Goal: Task Accomplishment & Management: Use online tool/utility

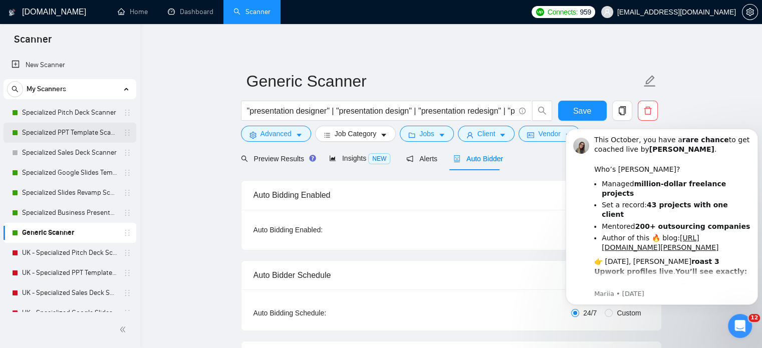
drag, startPoint x: 51, startPoint y: 112, endPoint x: 102, endPoint y: 133, distance: 55.0
click at [51, 112] on link "Specialized Pitch Deck Scanner" at bounding box center [69, 113] width 95 height 20
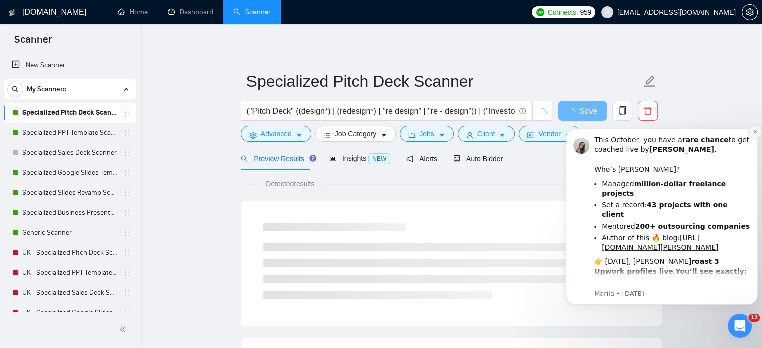
click at [753, 132] on icon "Dismiss notification" at bounding box center [755, 132] width 6 height 6
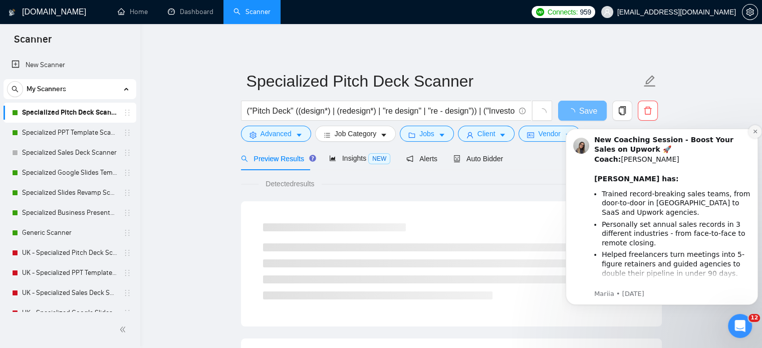
click at [754, 133] on icon "Dismiss notification" at bounding box center [755, 132] width 6 height 6
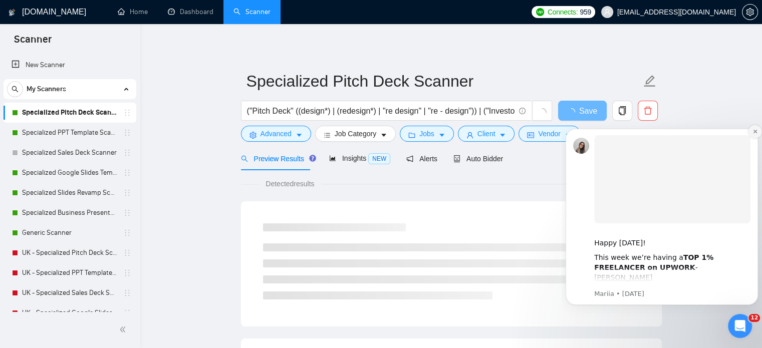
click at [752, 133] on button "Dismiss notification" at bounding box center [754, 131] width 13 height 13
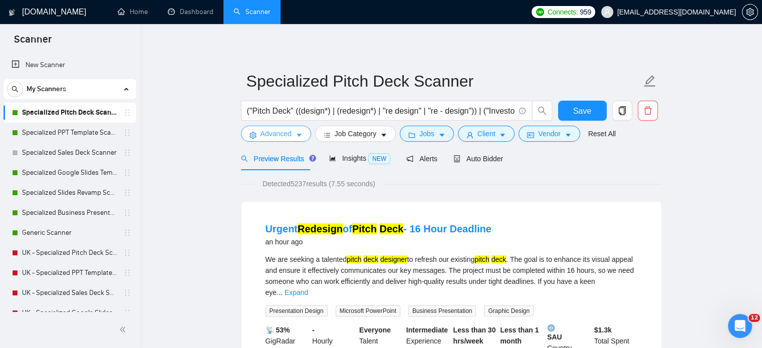
click at [287, 134] on span "Advanced" at bounding box center [275, 133] width 31 height 11
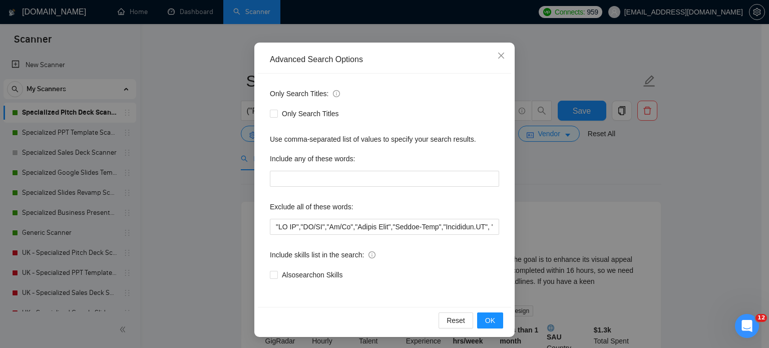
scroll to position [68, 0]
click at [270, 226] on input "text" at bounding box center [384, 226] width 229 height 16
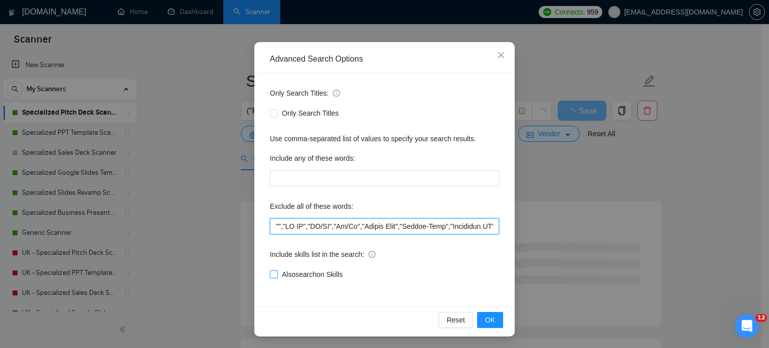
paste input "NOT LOOKING FOR DECK DESIGN"
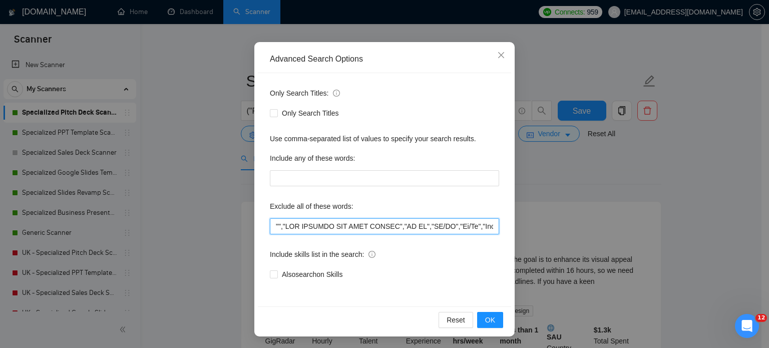
click at [275, 225] on input "text" at bounding box center [384, 226] width 229 height 16
paste input "fundraising role"
click at [270, 229] on input "text" at bounding box center [384, 226] width 229 height 16
paste input "fundraising specialist"
drag, startPoint x: 272, startPoint y: 228, endPoint x: 476, endPoint y: 228, distance: 204.4
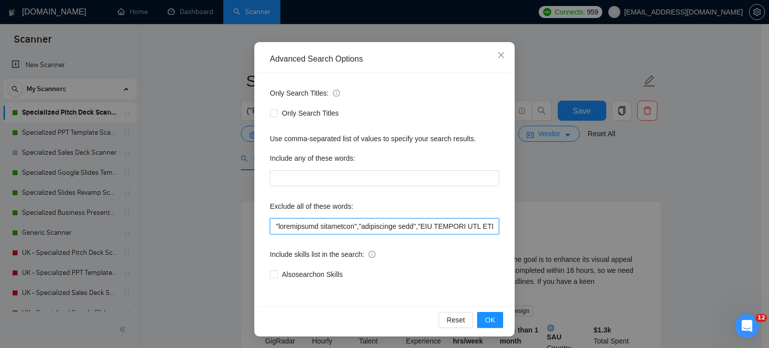
click at [476, 228] on input "text" at bounding box center [384, 226] width 229 height 16
click at [272, 227] on input "text" at bounding box center [384, 226] width 229 height 16
type input ""I don't need pitchdeck designer","I do not need pitch deck","I do not need pit…"
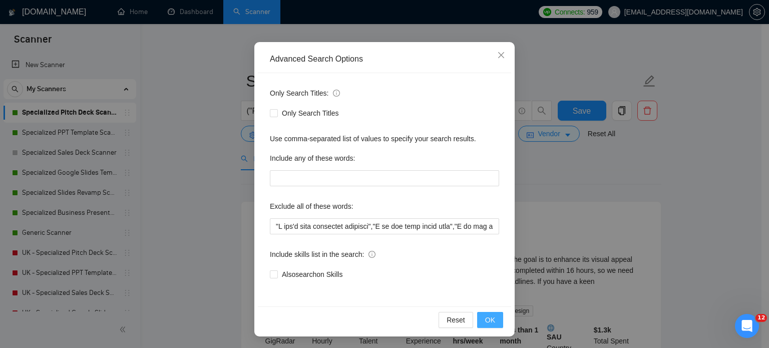
click at [486, 315] on span "OK" at bounding box center [490, 320] width 10 height 11
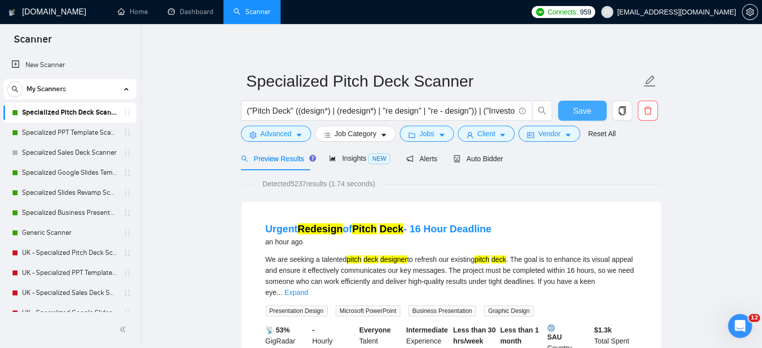
click at [594, 106] on button "Save" at bounding box center [582, 111] width 49 height 20
drag, startPoint x: 24, startPoint y: 128, endPoint x: 117, endPoint y: 146, distance: 94.5
click at [24, 128] on link "Specialized PPT Template Scanner" at bounding box center [69, 133] width 95 height 20
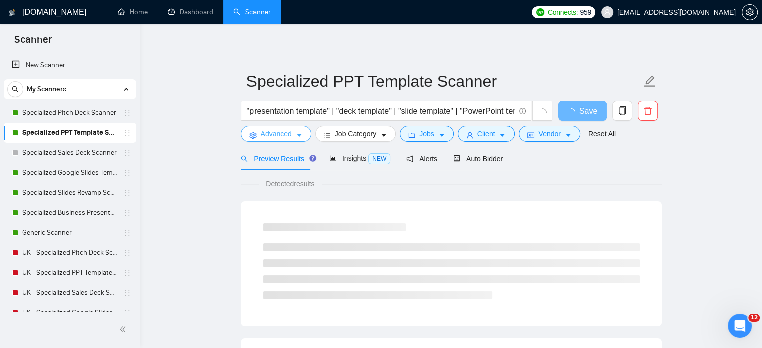
click at [299, 131] on button "Advanced" at bounding box center [276, 134] width 70 height 16
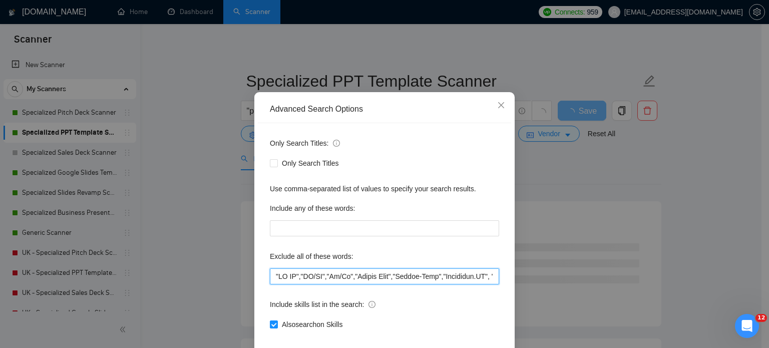
click at [272, 285] on input "text" at bounding box center [384, 276] width 229 height 16
paste input ""I don't need pitchdeck designer","I do not need pitch deck","I do not need pit…"
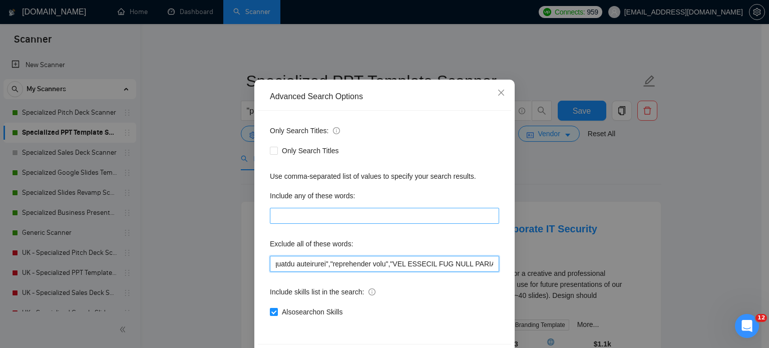
scroll to position [68, 0]
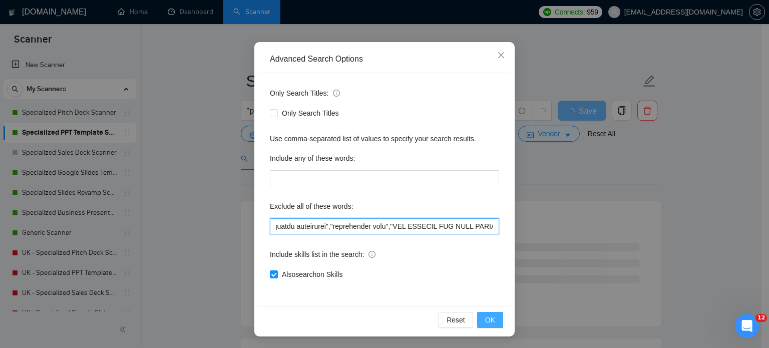
type input ""L ips'd sita consectet adipisci","E se doe temp incid utla","E do mag aliq eni…"
click at [492, 320] on button "OK" at bounding box center [490, 320] width 26 height 16
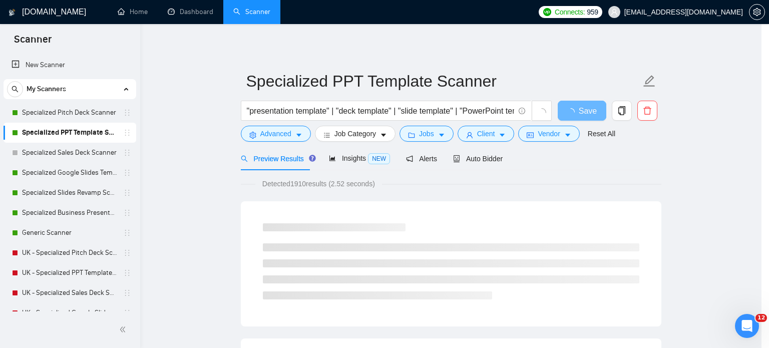
scroll to position [18, 0]
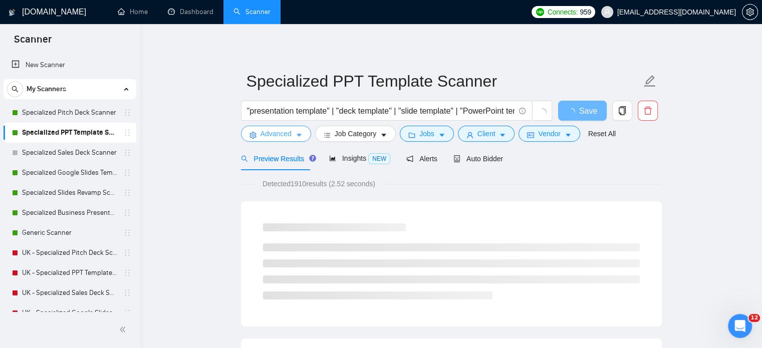
click at [279, 138] on span "Advanced" at bounding box center [275, 133] width 31 height 11
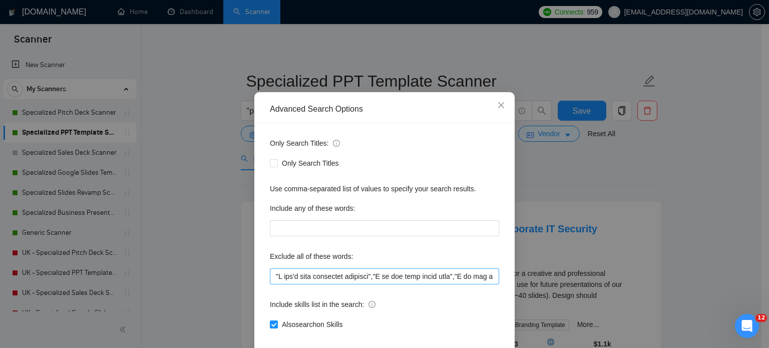
scroll to position [68, 0]
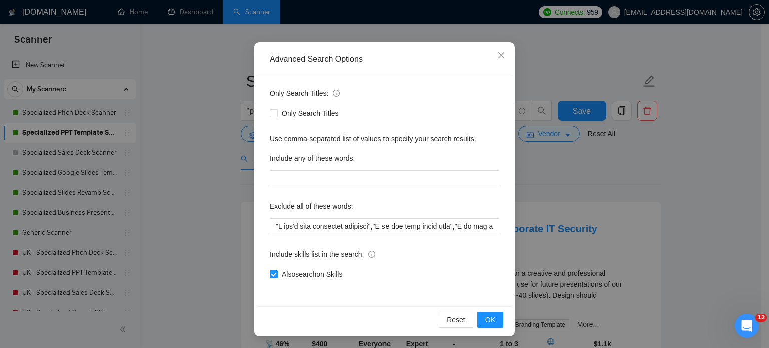
click at [270, 273] on input "Also search on Skills" at bounding box center [273, 273] width 7 height 7
checkbox input "false"
click at [485, 320] on span "OK" at bounding box center [490, 320] width 10 height 11
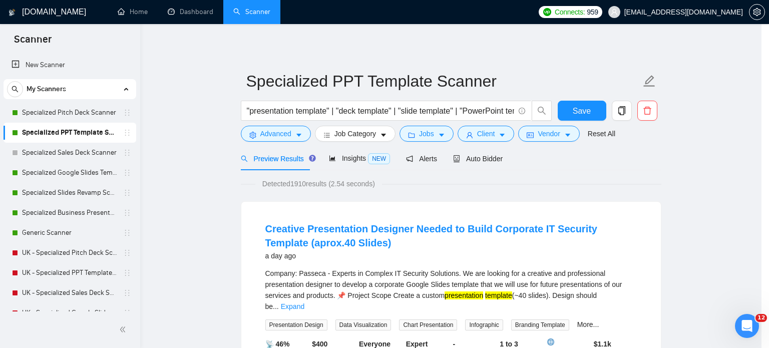
scroll to position [18, 0]
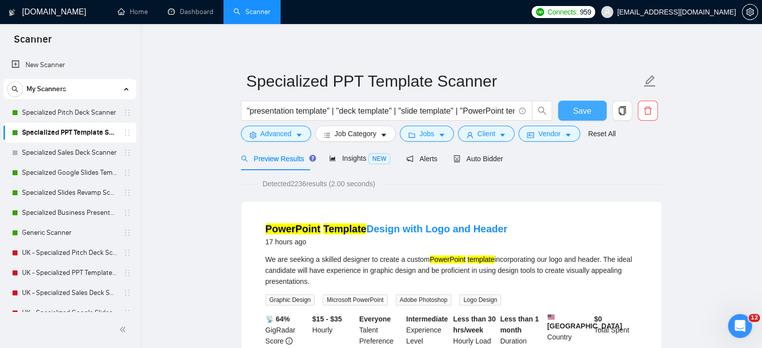
click at [577, 108] on span "Save" at bounding box center [582, 111] width 18 height 13
click at [282, 136] on span "Advanced" at bounding box center [275, 133] width 31 height 11
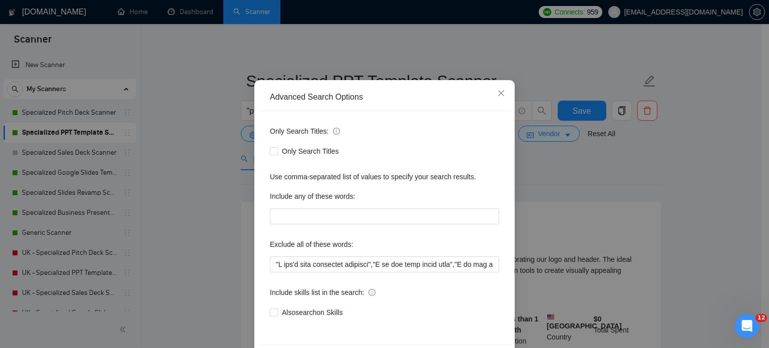
scroll to position [68, 0]
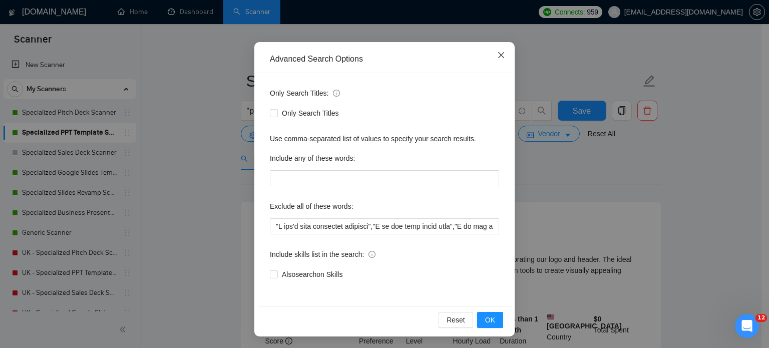
click at [497, 55] on icon "close" at bounding box center [501, 55] width 8 height 8
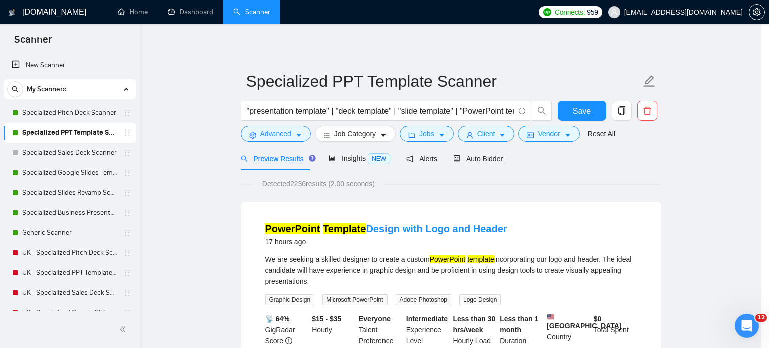
scroll to position [18, 0]
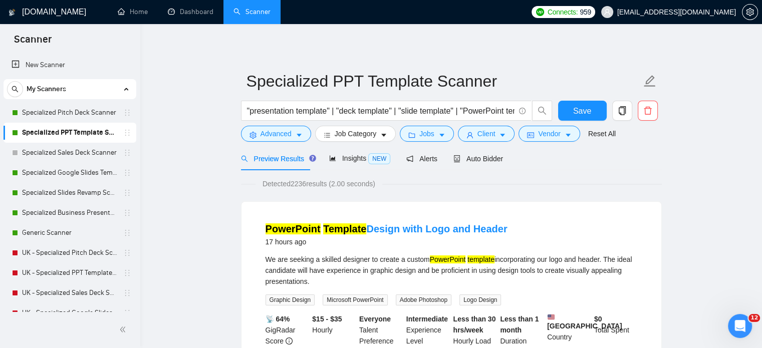
drag, startPoint x: 78, startPoint y: 114, endPoint x: 206, endPoint y: 142, distance: 131.8
click at [78, 114] on link "Specialized Pitch Deck Scanner" at bounding box center [69, 113] width 95 height 20
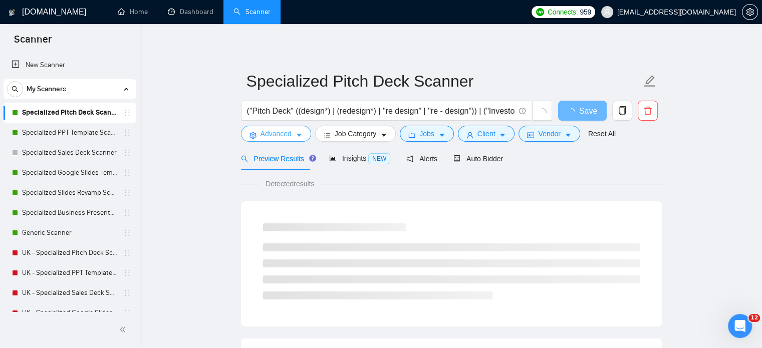
click at [296, 131] on span "caret-down" at bounding box center [299, 135] width 7 height 8
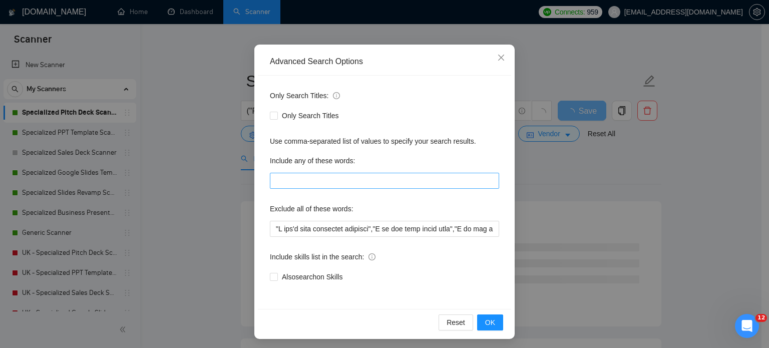
scroll to position [68, 0]
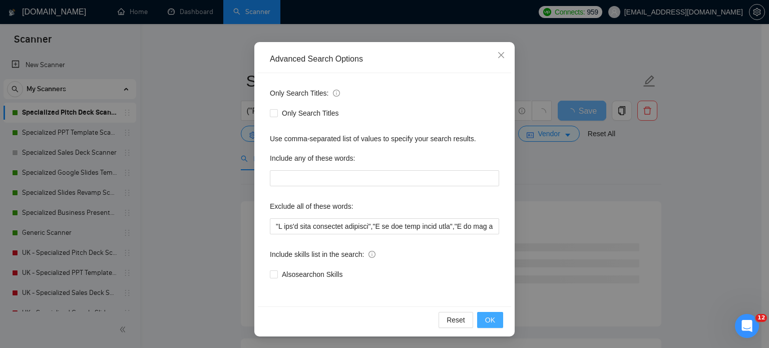
click at [485, 320] on span "OK" at bounding box center [490, 320] width 10 height 11
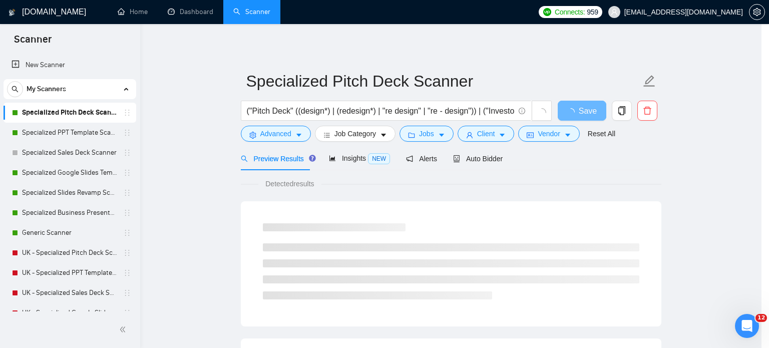
scroll to position [18, 0]
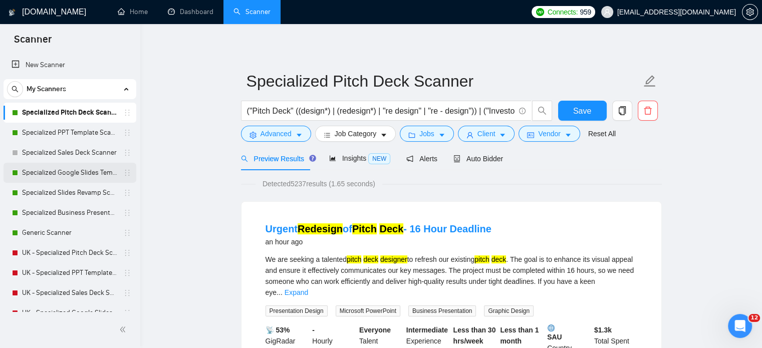
click at [61, 171] on link "Specialized Google Slides Template Scanner" at bounding box center [69, 173] width 95 height 20
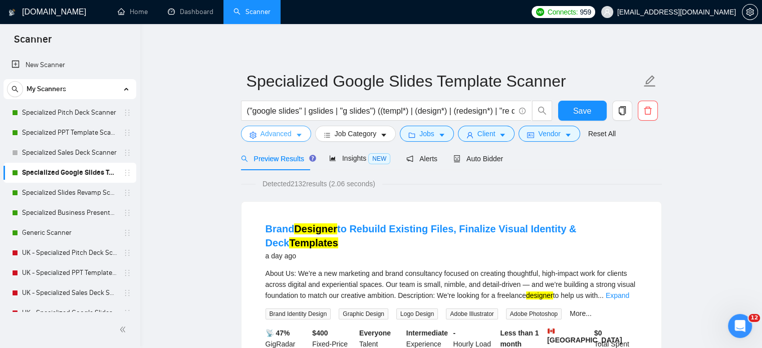
click at [291, 137] on button "Advanced" at bounding box center [276, 134] width 70 height 16
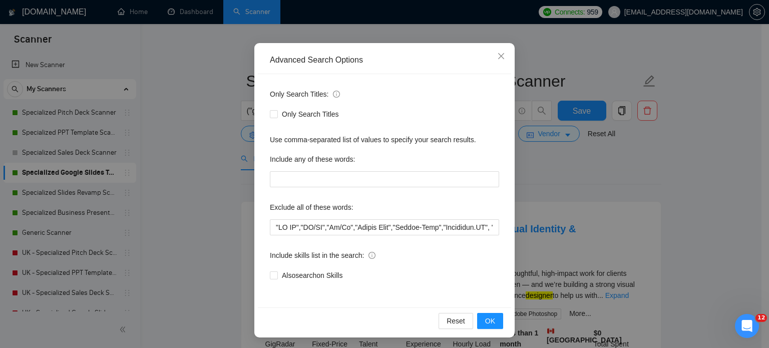
scroll to position [68, 0]
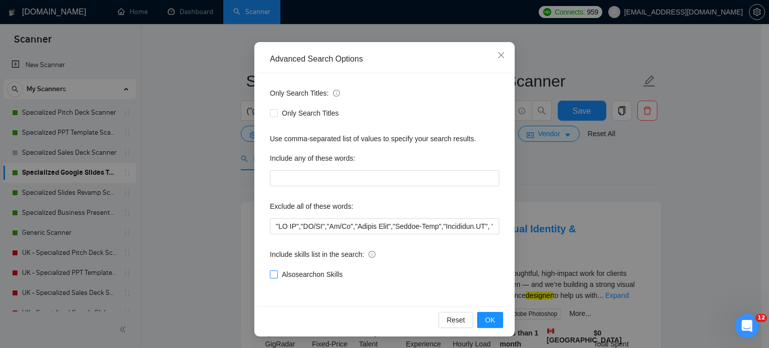
click at [273, 278] on span at bounding box center [274, 274] width 8 height 8
click at [273, 278] on input "Also search on Skills" at bounding box center [273, 273] width 7 height 7
click at [271, 275] on input "Also search on Skills" at bounding box center [273, 273] width 7 height 7
checkbox input "false"
click at [271, 225] on input "text" at bounding box center [384, 226] width 229 height 16
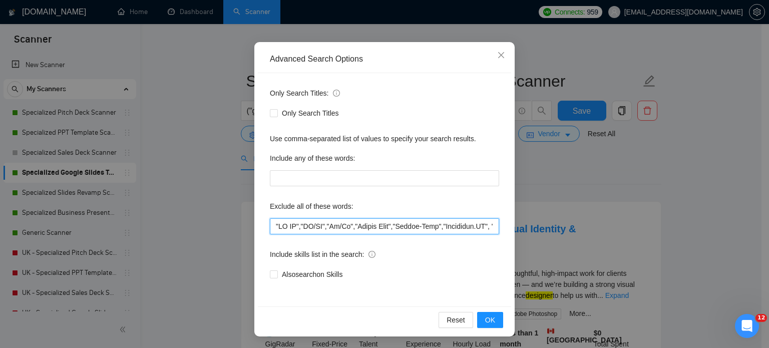
paste input ""I don't need pitchdeck designer","I do not need pitch deck","I do not need pit…"
type input ""I don't need pitchdeck designer","I do not need pitch deck","I do not need pit…"
click at [489, 320] on span "OK" at bounding box center [490, 320] width 10 height 11
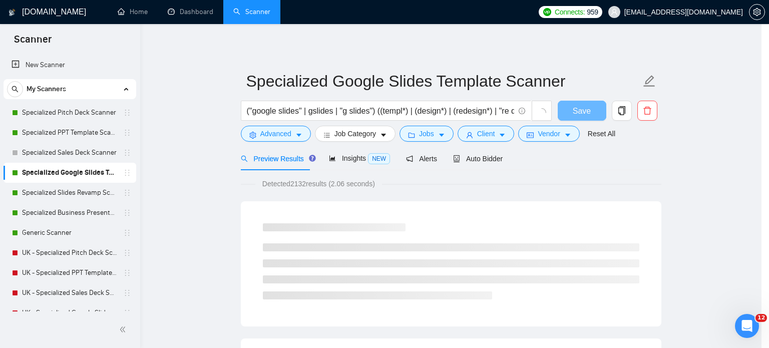
scroll to position [18, 0]
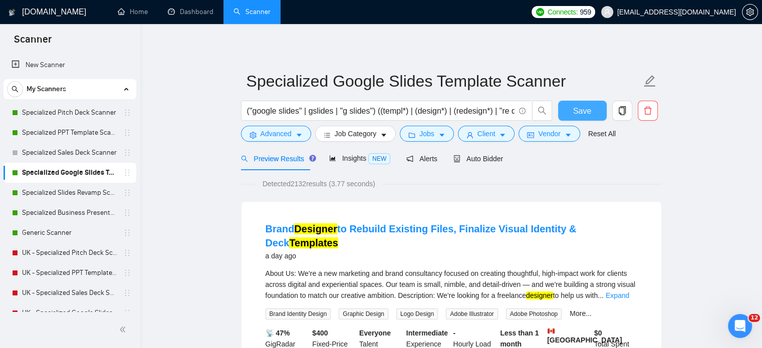
click at [586, 110] on span "Save" at bounding box center [582, 111] width 18 height 13
click at [45, 193] on link "Specialized Slides Revamp Scanner" at bounding box center [69, 193] width 95 height 20
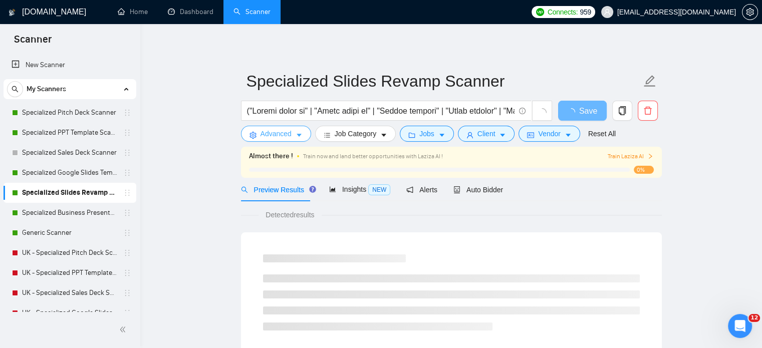
click at [293, 130] on button "Advanced" at bounding box center [276, 134] width 70 height 16
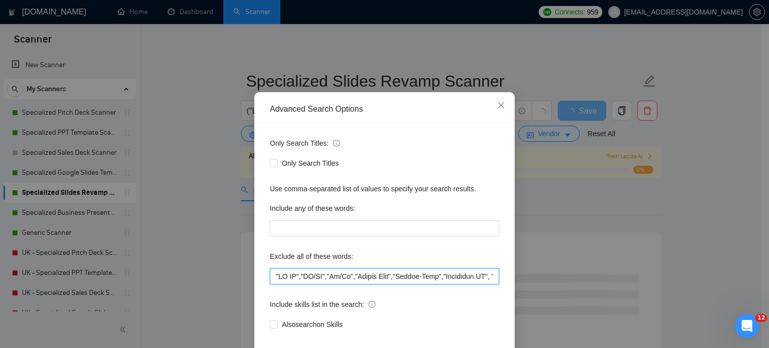
click at [271, 285] on input "text" at bounding box center [384, 276] width 229 height 16
paste input ""I don't need pitchdeck designer","I do not need pitch deck","I do not need pit…"
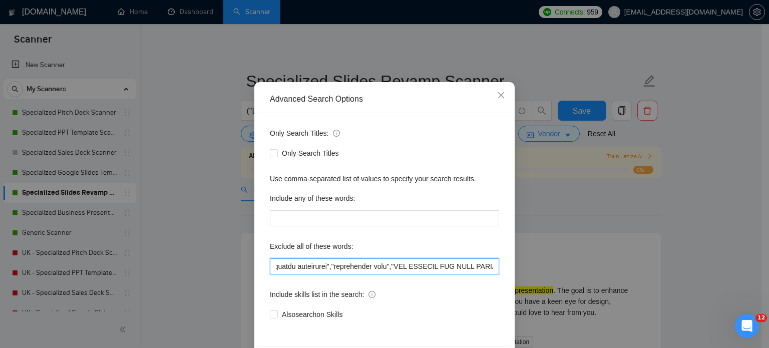
scroll to position [68, 0]
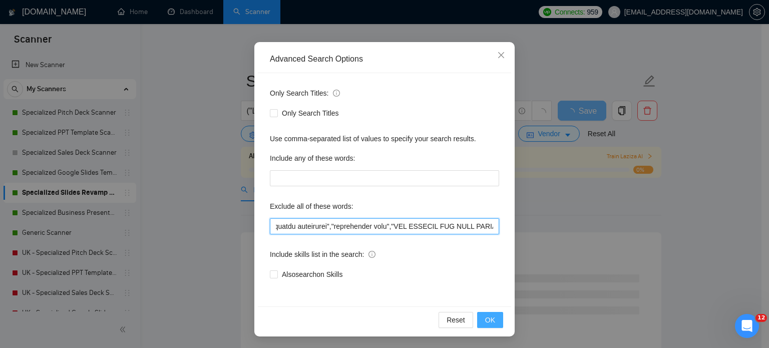
type input ""I don't need pitchdeck designer","I do not need pitch deck","I do not need pit…"
click at [485, 320] on span "OK" at bounding box center [490, 320] width 10 height 11
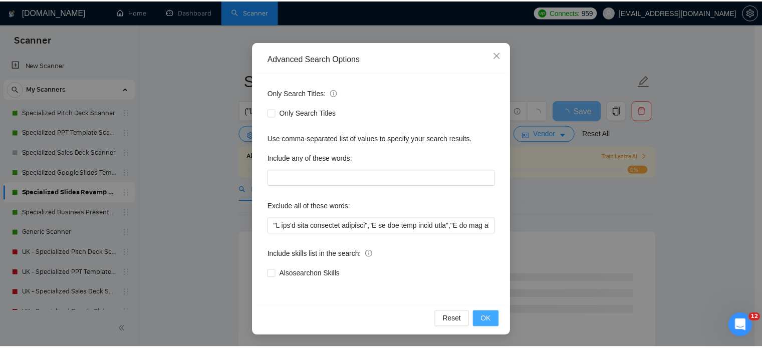
scroll to position [18, 0]
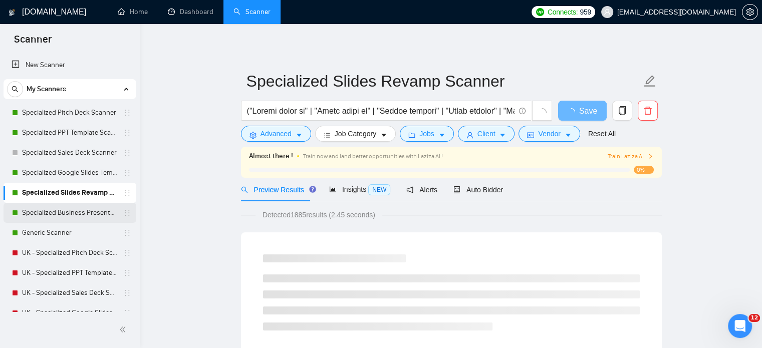
click at [38, 215] on link "Specialized Business Presentation" at bounding box center [69, 213] width 95 height 20
